Goal: Check status: Check status

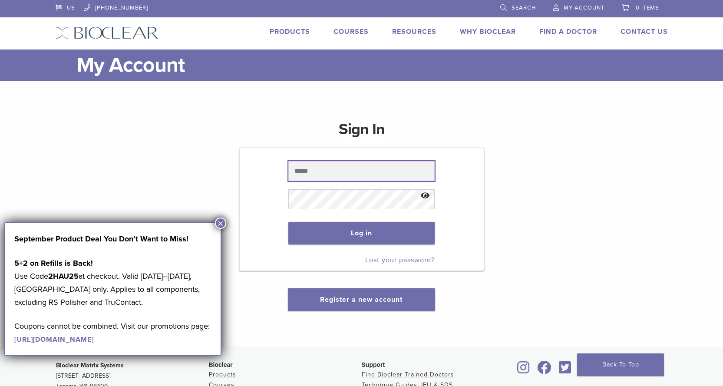
drag, startPoint x: 369, startPoint y: 175, endPoint x: 362, endPoint y: 135, distance: 41.4
click at [369, 175] on input "text" at bounding box center [361, 171] width 146 height 20
paste input "**********"
type input "**********"
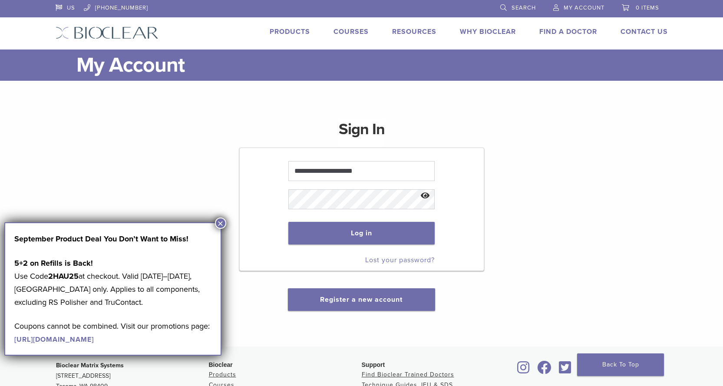
drag, startPoint x: 349, startPoint y: 228, endPoint x: 354, endPoint y: 126, distance: 101.7
click at [349, 228] on button "Log in" at bounding box center [361, 233] width 146 height 23
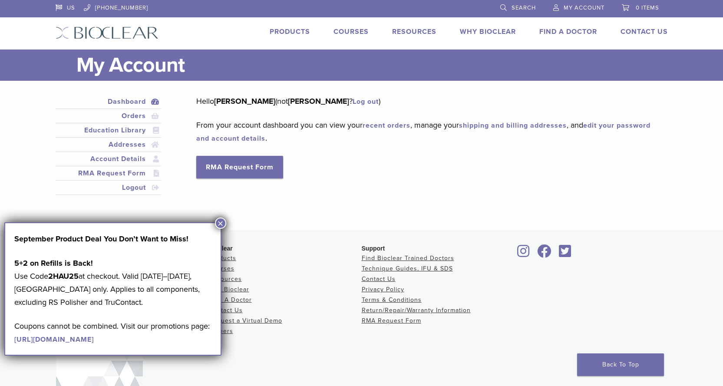
click at [363, 157] on div "Hello [PERSON_NAME] (not [PERSON_NAME] ? Log out ) From your account dashboard …" at bounding box center [425, 137] width 458 height 84
click at [221, 222] on button "×" at bounding box center [220, 222] width 11 height 11
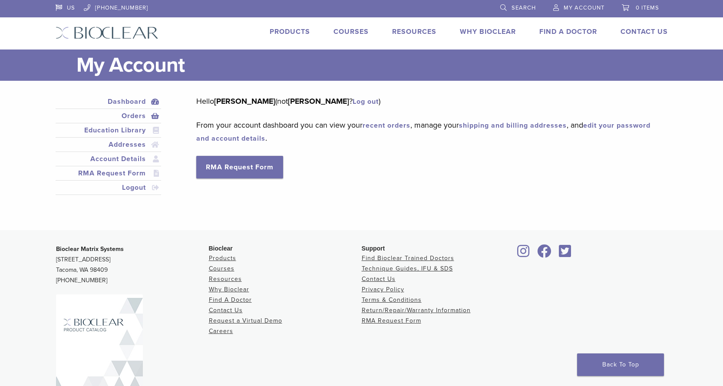
click at [138, 119] on link "Orders" at bounding box center [108, 116] width 102 height 10
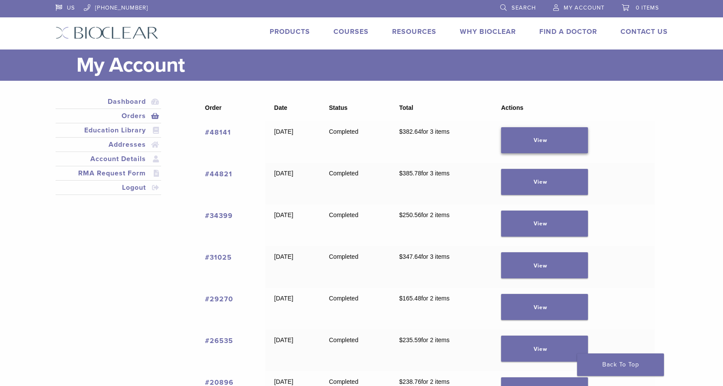
click at [548, 142] on link "View" at bounding box center [544, 140] width 87 height 26
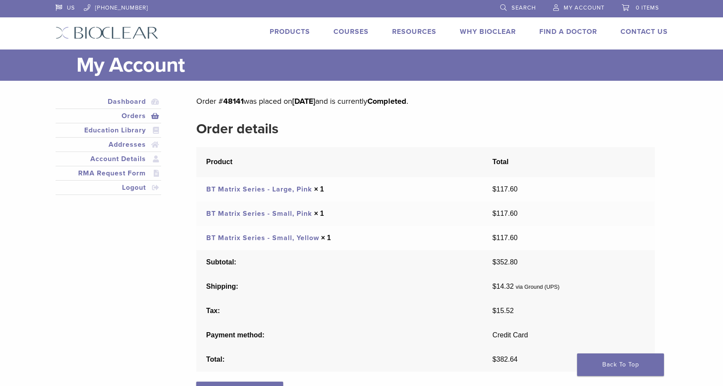
click at [564, 7] on span "My Account" at bounding box center [583, 7] width 41 height 7
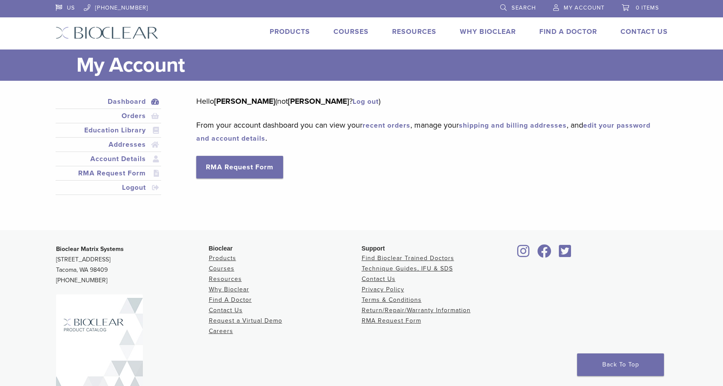
click at [353, 102] on link "Log out" at bounding box center [366, 101] width 26 height 9
